Goal: Communication & Community: Connect with others

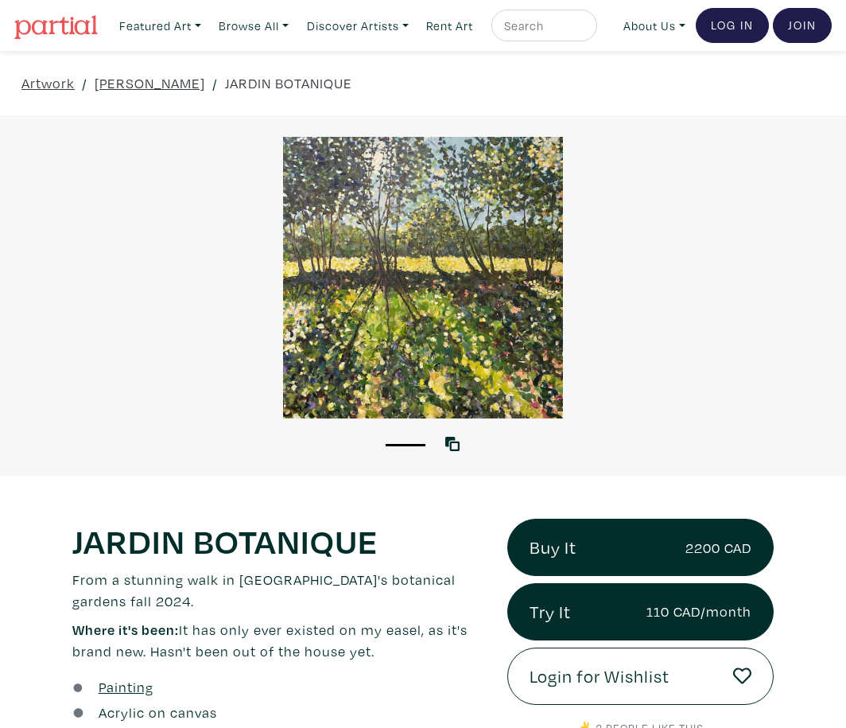
click at [473, 270] on div at bounding box center [423, 278] width 846 height 282
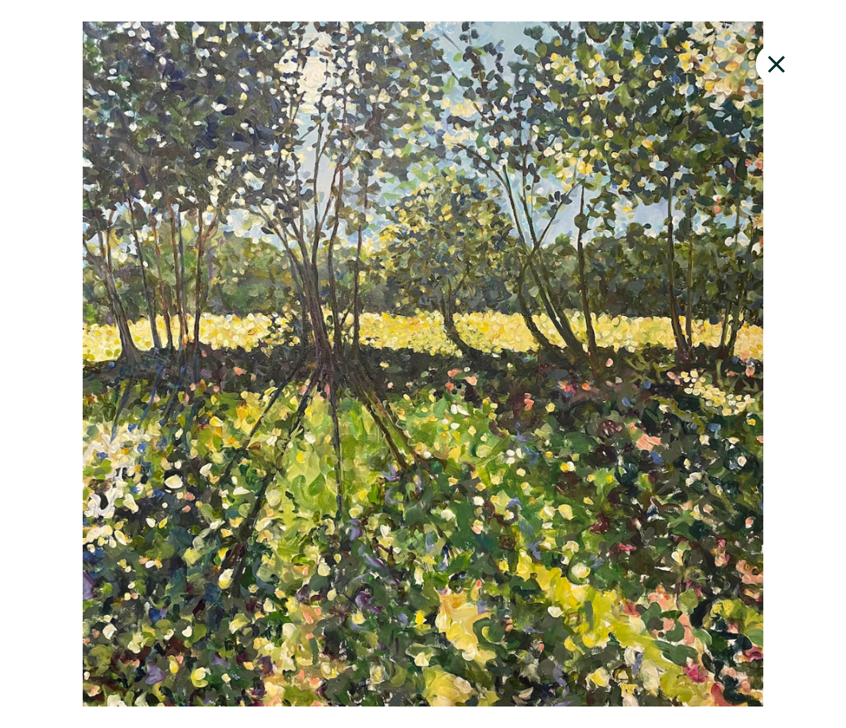
click at [782, 68] on icon at bounding box center [776, 64] width 17 height 17
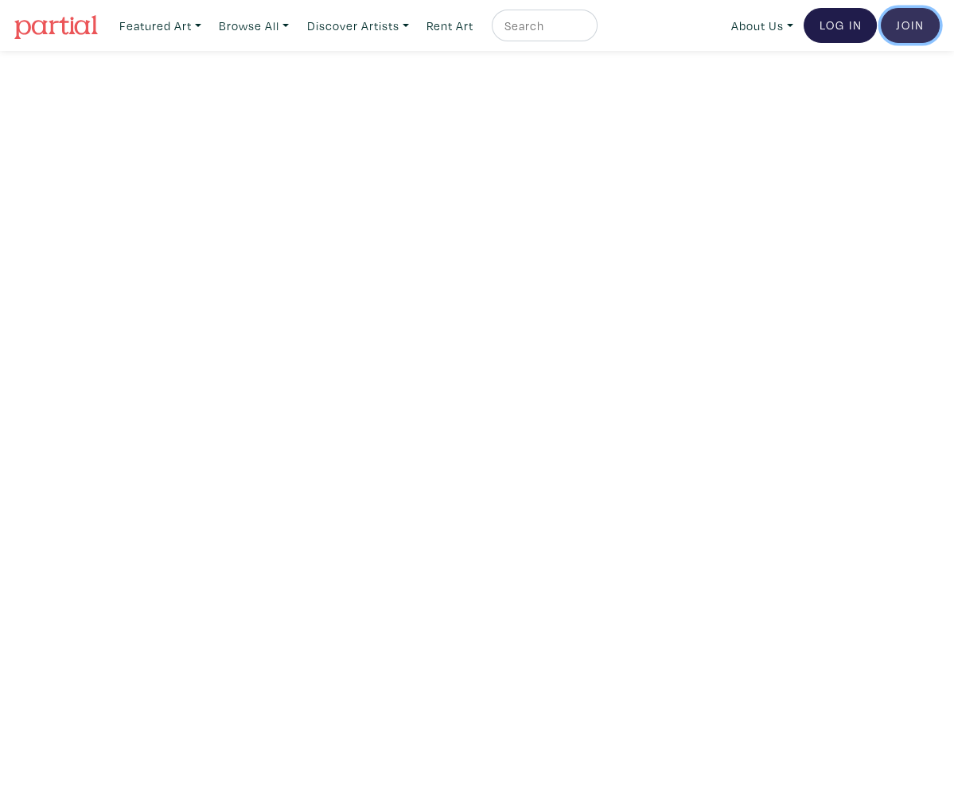
click at [905, 25] on link "Join the Community" at bounding box center [910, 25] width 59 height 35
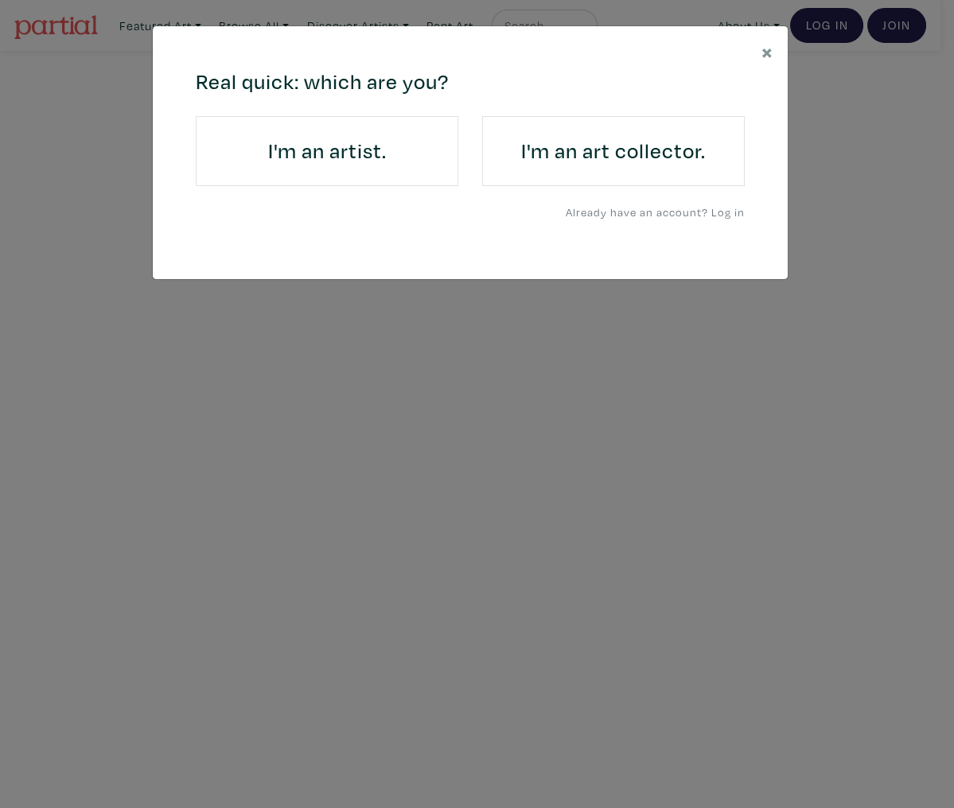
click at [426, 154] on h4 "I'm an artist." at bounding box center [327, 150] width 218 height 25
